Goal: Book appointment/travel/reservation

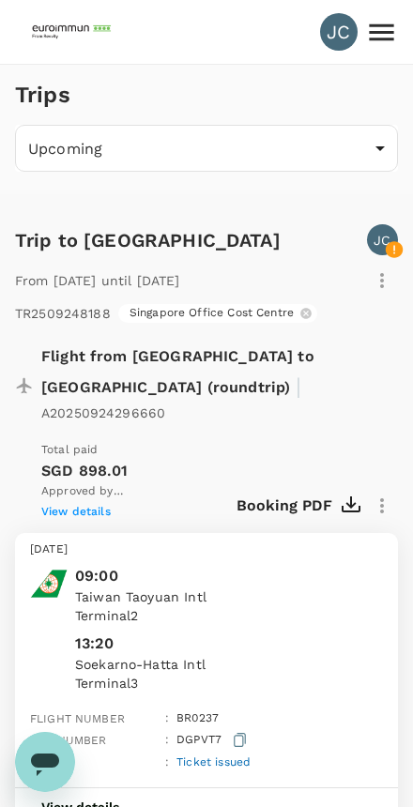
click at [383, 39] on icon at bounding box center [381, 31] width 24 height 17
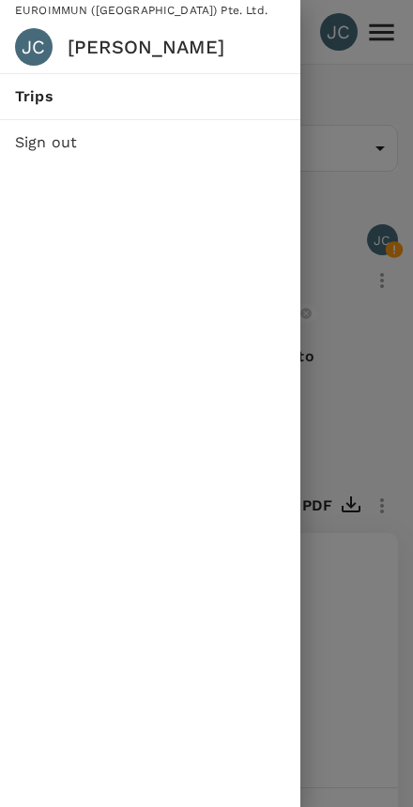
click at [357, 440] on div at bounding box center [206, 403] width 413 height 807
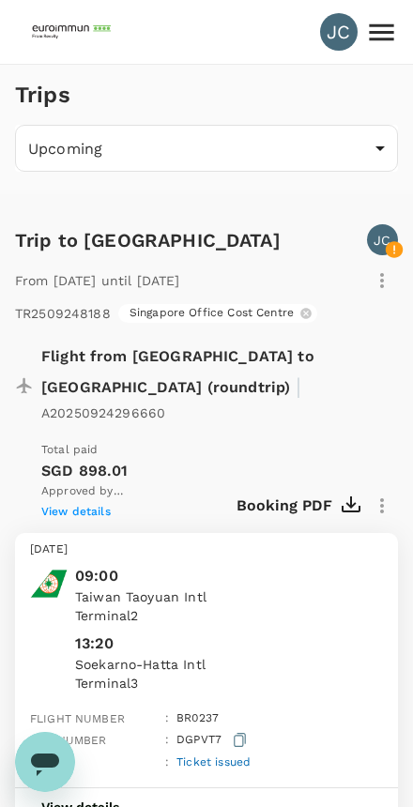
click at [81, 28] on img at bounding box center [73, 31] width 86 height 41
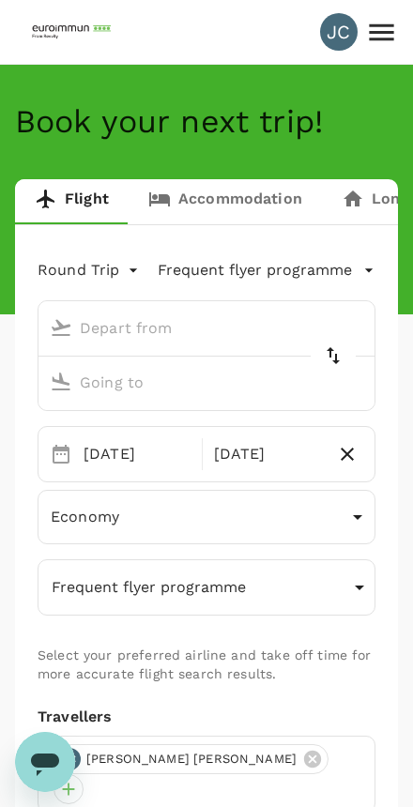
type input "Taiwan Taoyuan Intl (TPE)"
type input "Soekarno-Hatta Intl (CGK)"
type input "Taiwan Taoyuan Intl (TPE)"
type input "Soekarno-Hatta Intl (CGK)"
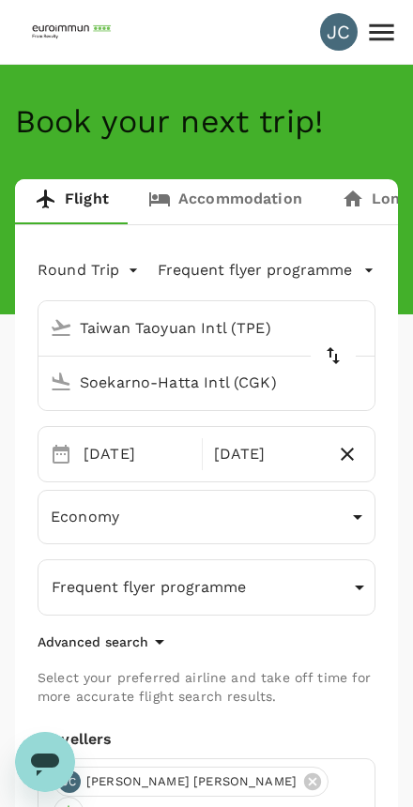
click at [245, 190] on link "Accommodation" at bounding box center [224, 201] width 193 height 45
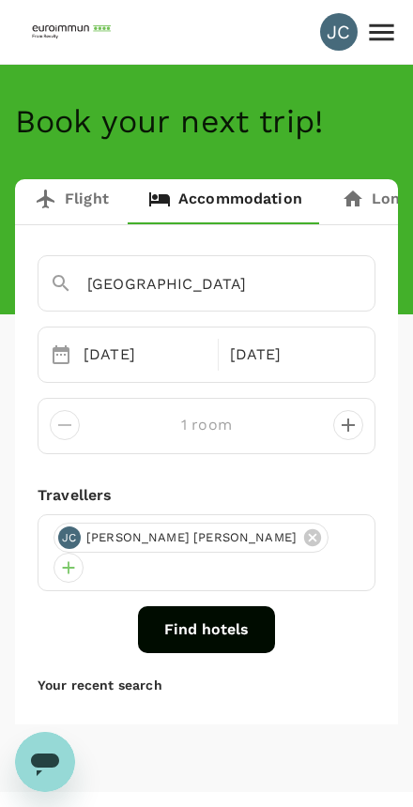
click at [212, 626] on button "Find hotels" at bounding box center [206, 629] width 137 height 47
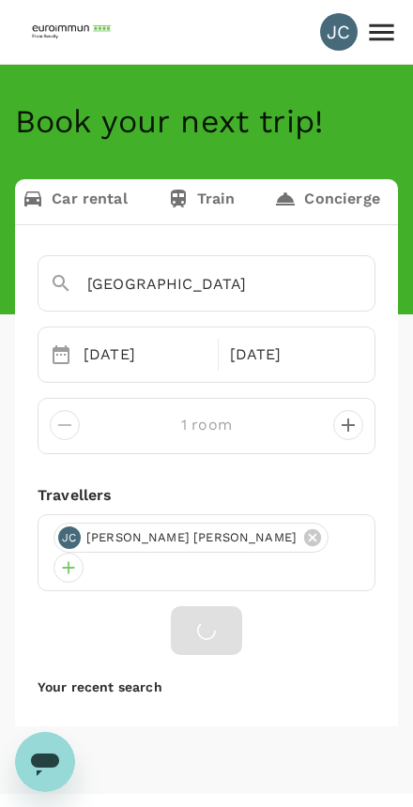
scroll to position [0, 460]
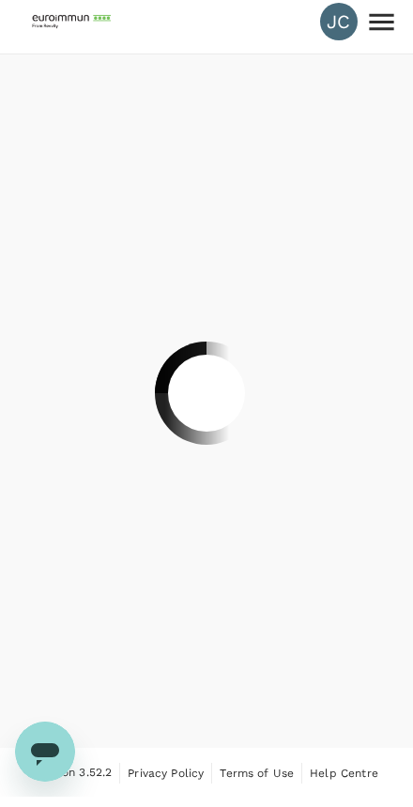
scroll to position [5, 0]
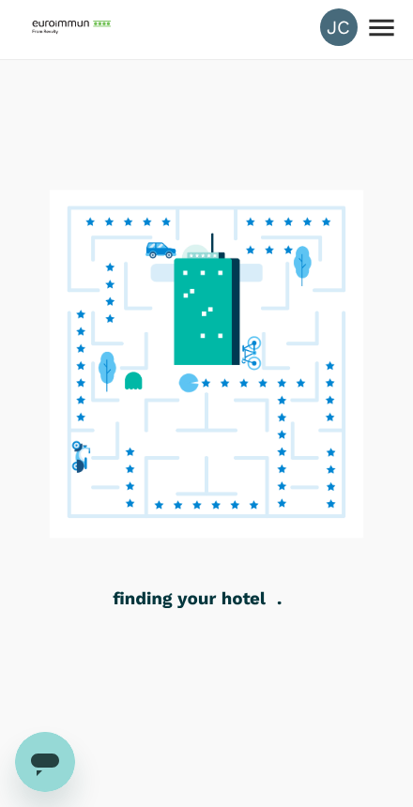
click at [389, 36] on icon at bounding box center [381, 27] width 24 height 17
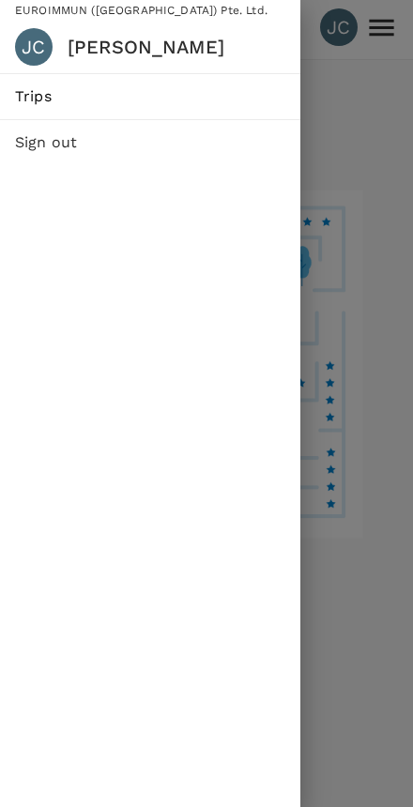
click at [363, 193] on div at bounding box center [206, 403] width 413 height 807
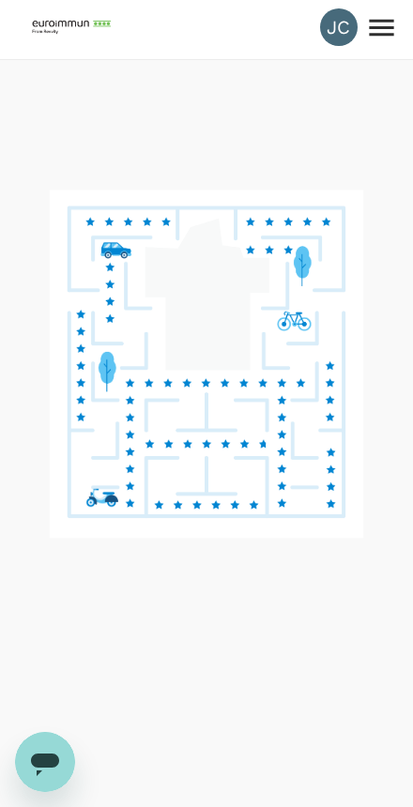
click at [325, 30] on div "JC" at bounding box center [339, 27] width 38 height 38
click at [345, 30] on div "JC" at bounding box center [339, 27] width 38 height 38
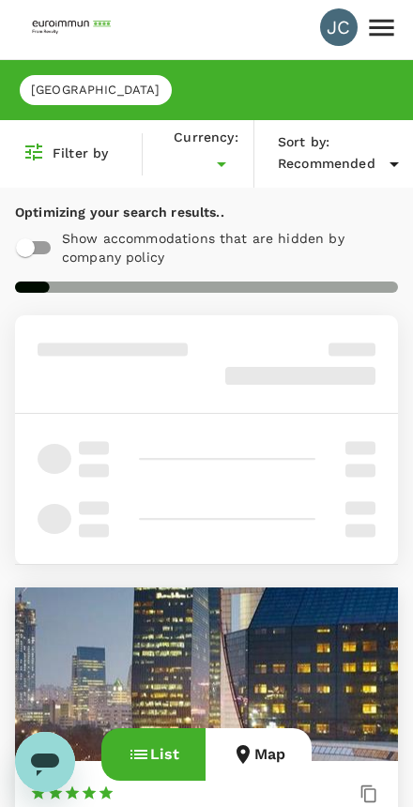
type input "SGD"
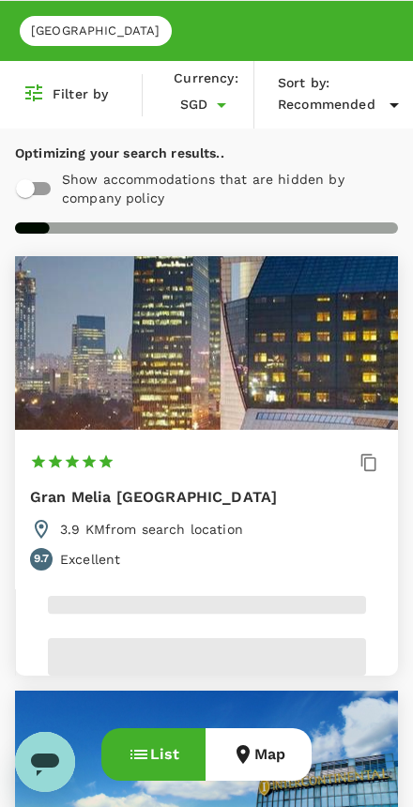
scroll to position [0, 0]
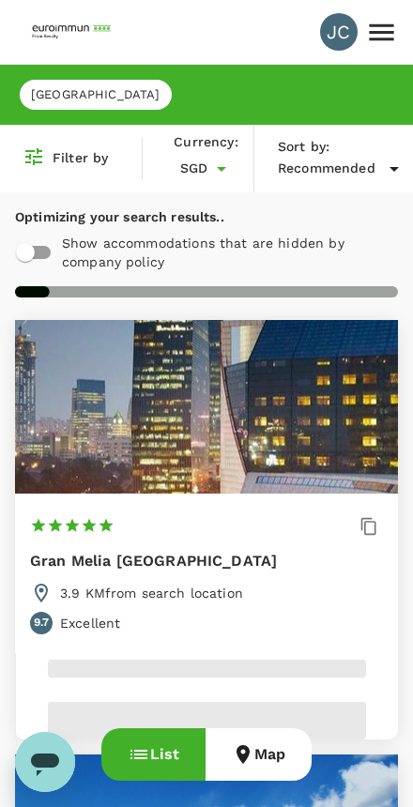
click at [260, 759] on button "Map" at bounding box center [258, 754] width 106 height 53
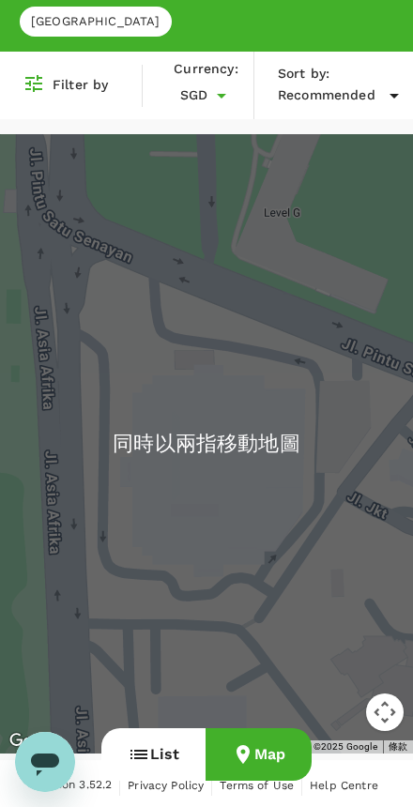
scroll to position [46, 0]
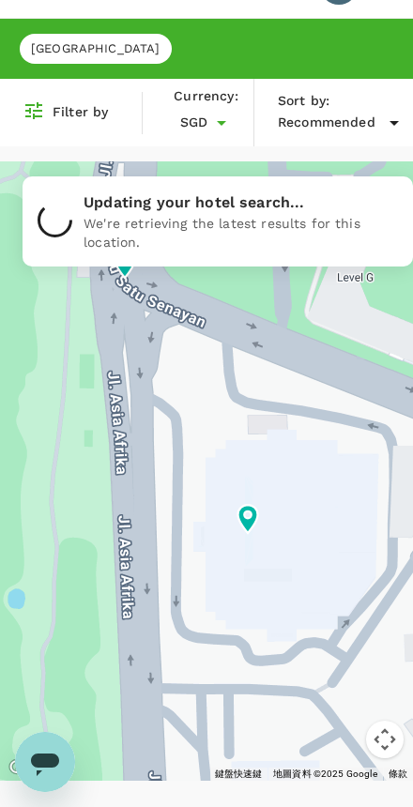
click at [146, 770] on div at bounding box center [206, 470] width 413 height 619
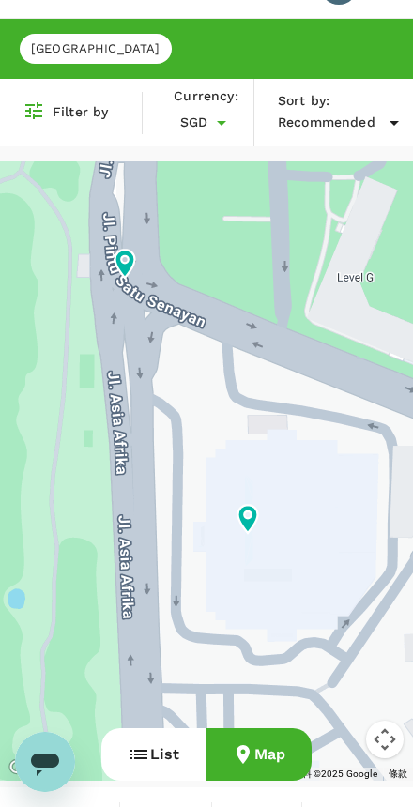
click at [160, 755] on button "List" at bounding box center [153, 754] width 104 height 53
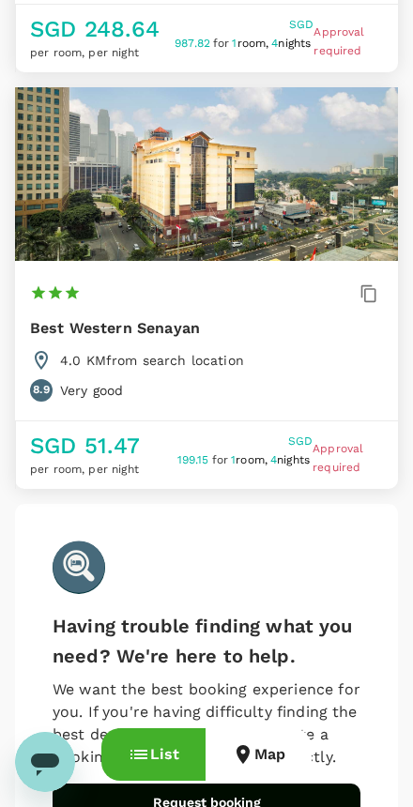
scroll to position [602, 0]
